Goal: Information Seeking & Learning: Learn about a topic

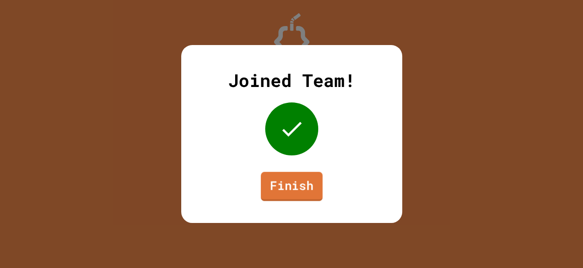
click at [287, 193] on link "Finish" at bounding box center [292, 186] width 62 height 29
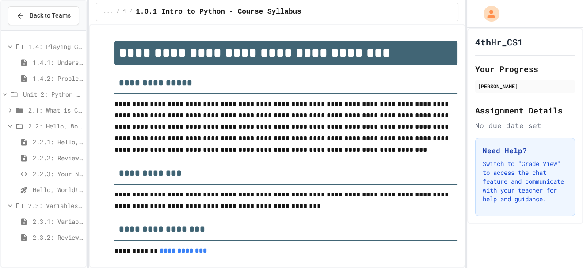
scroll to position [127, 0]
click at [61, 218] on span "2.3.1: Variables and Data Types" at bounding box center [58, 219] width 50 height 9
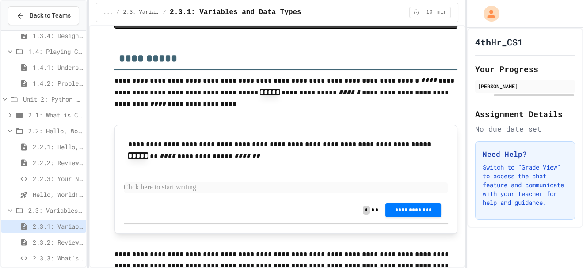
scroll to position [2683, 0]
